Goal: Information Seeking & Learning: Learn about a topic

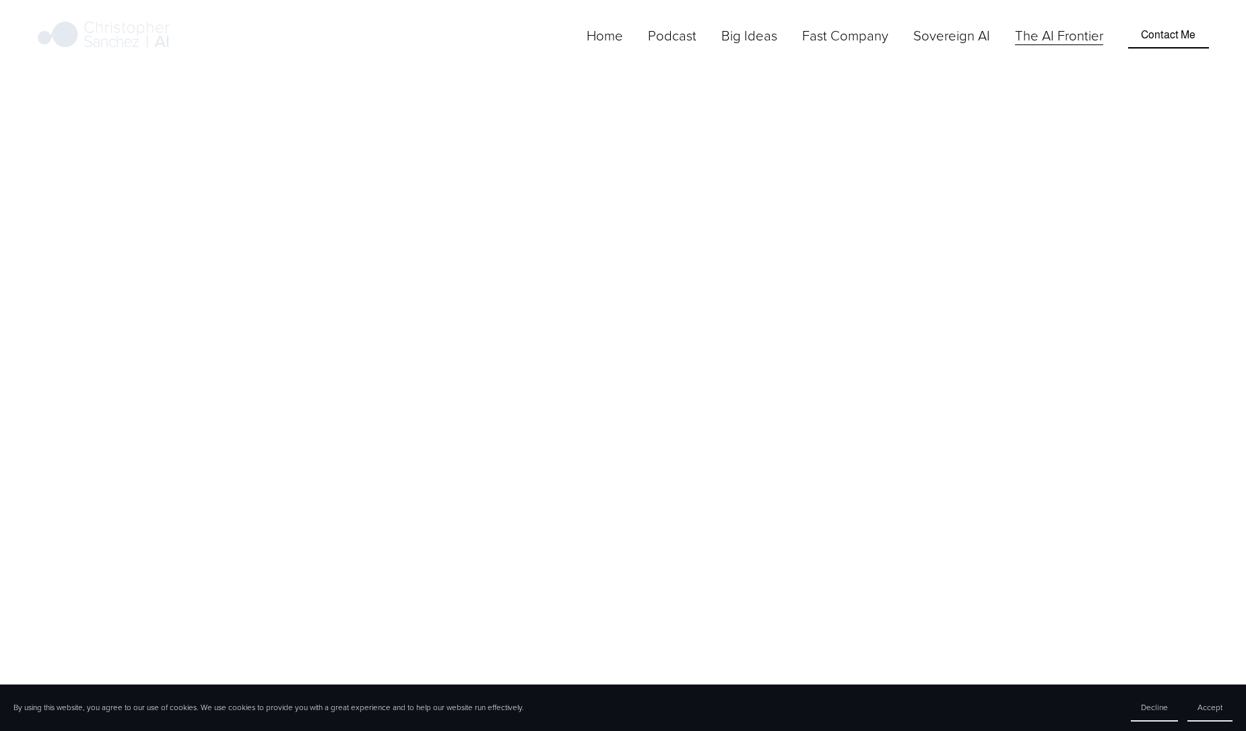
scroll to position [3529, 0]
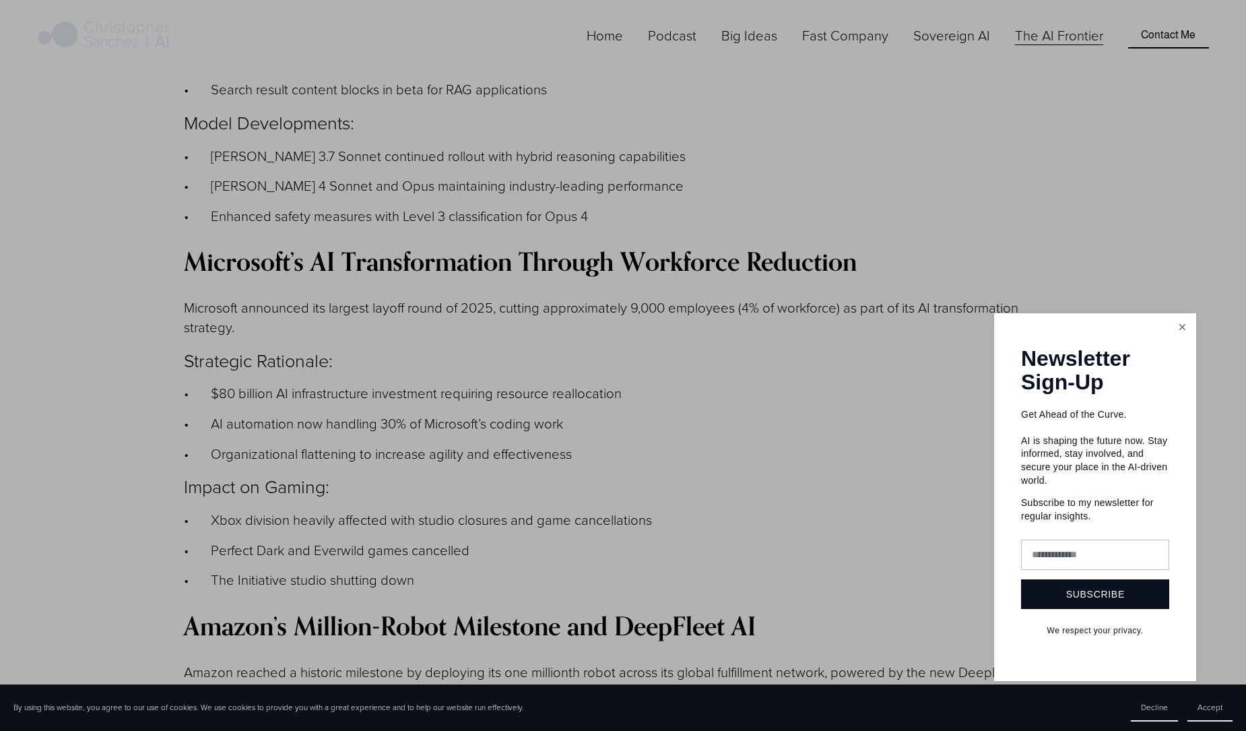
click at [1171, 339] on link "Close" at bounding box center [1183, 327] width 24 height 24
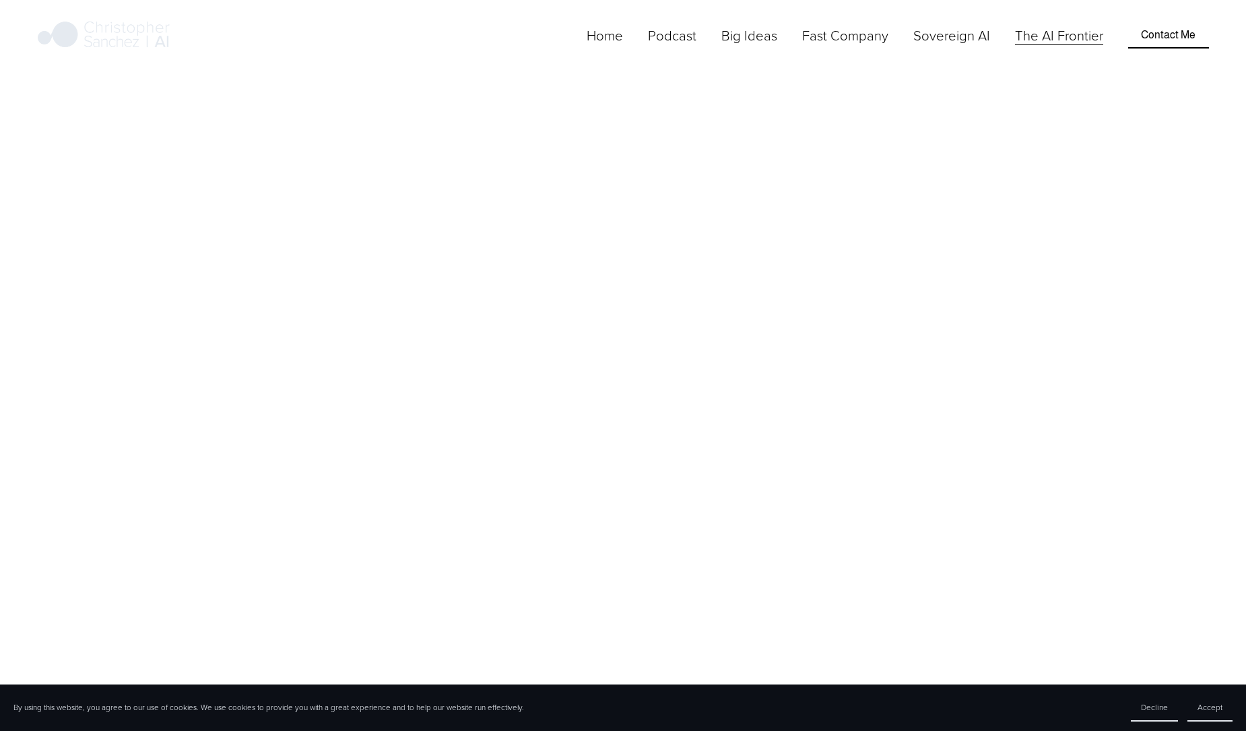
scroll to position [0, 0]
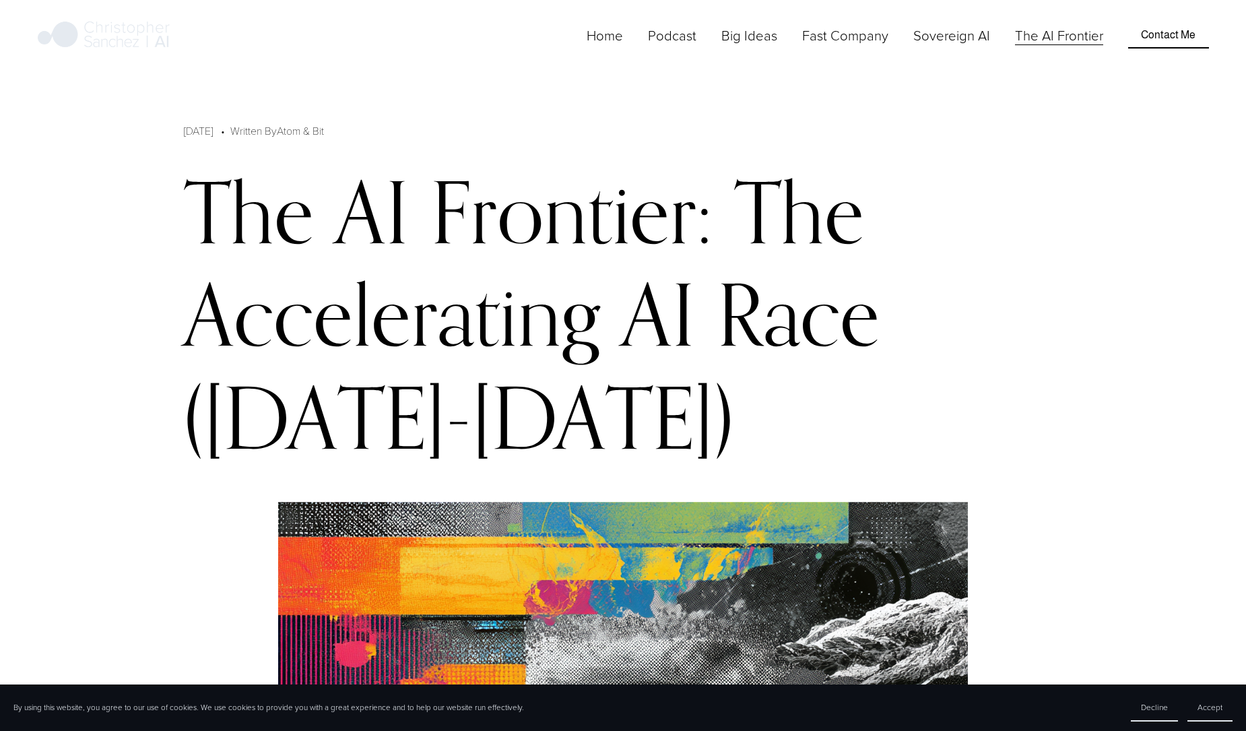
scroll to position [4, 0]
